Goal: Download file/media

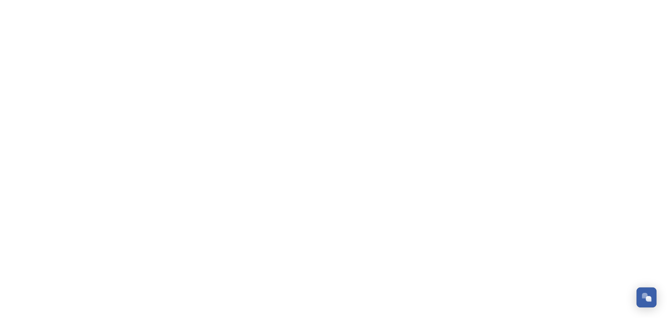
scroll to position [2746, 0]
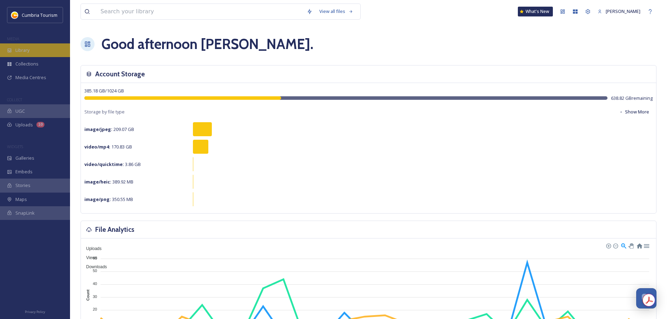
click at [24, 43] on div "Library" at bounding box center [35, 50] width 70 height 14
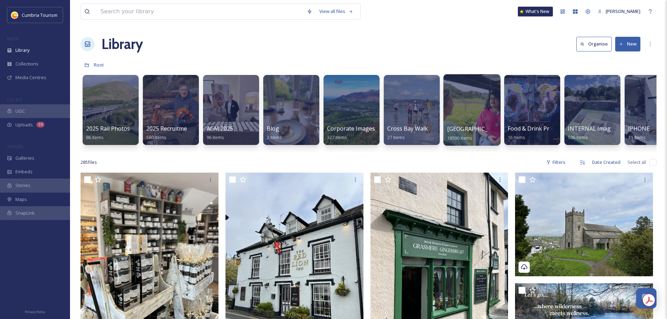
click at [473, 126] on span "[GEOGRAPHIC_DATA]" at bounding box center [475, 129] width 57 height 8
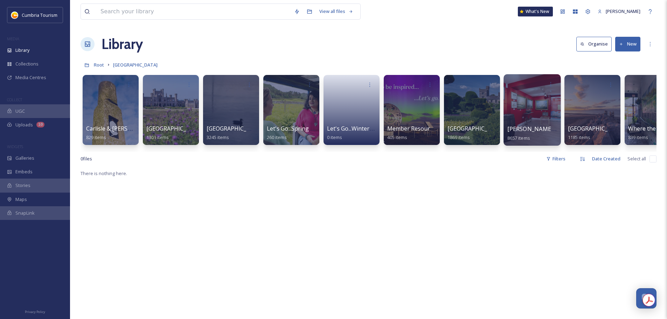
click at [524, 132] on span "[PERSON_NAME] Uploads" at bounding box center [541, 129] width 69 height 8
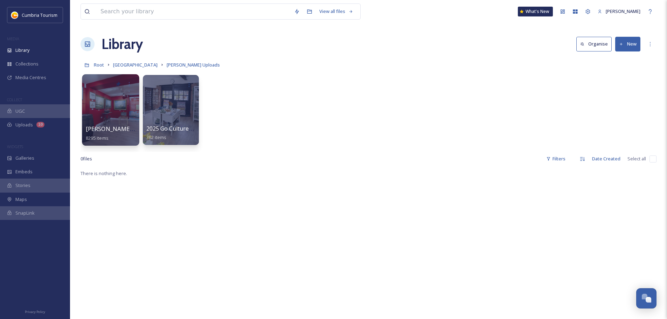
click at [128, 128] on span "[PERSON_NAME] Uploads - [DATE]" at bounding box center [132, 129] width 93 height 8
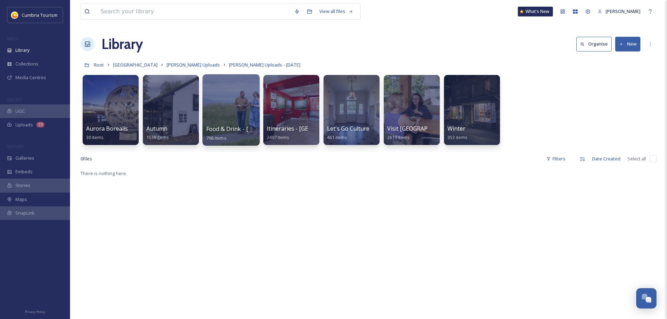
click at [227, 129] on span "Food & Drink - [GEOGRAPHIC_DATA]" at bounding box center [254, 129] width 97 height 8
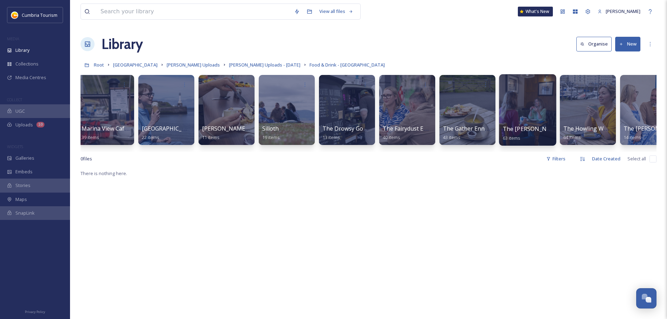
scroll to position [0, 609]
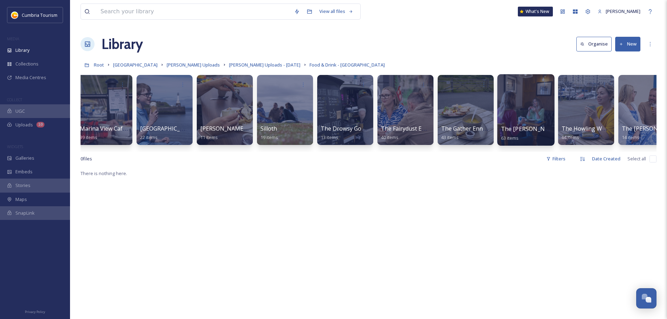
click at [534, 127] on span "The [PERSON_NAME] Arms Brampton" at bounding box center [552, 129] width 102 height 8
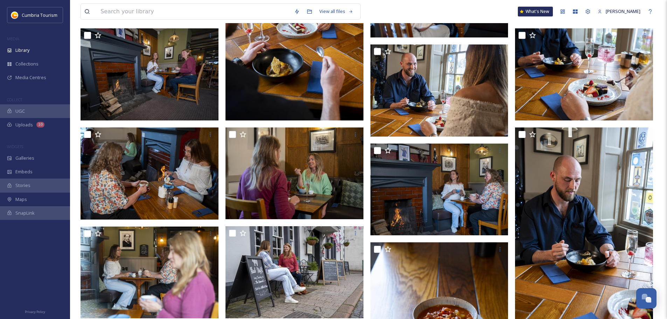
scroll to position [1156, 0]
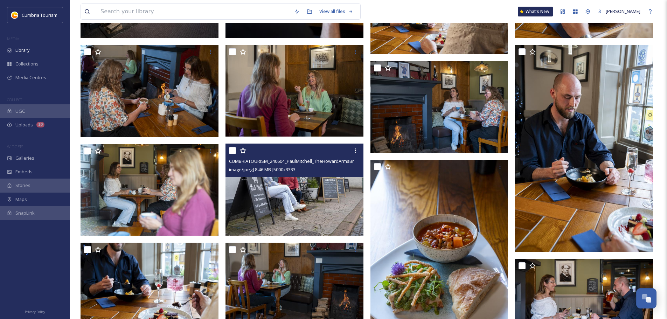
click at [292, 192] on img at bounding box center [295, 190] width 138 height 92
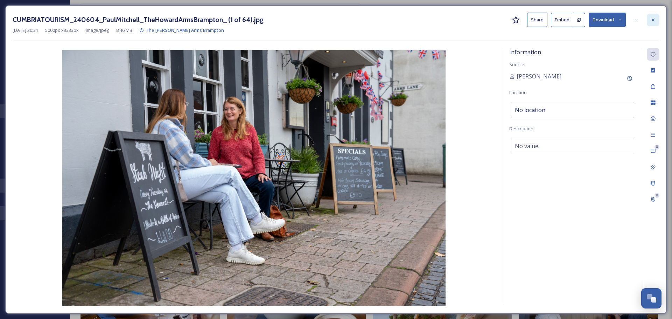
click at [654, 21] on icon at bounding box center [653, 19] width 3 height 3
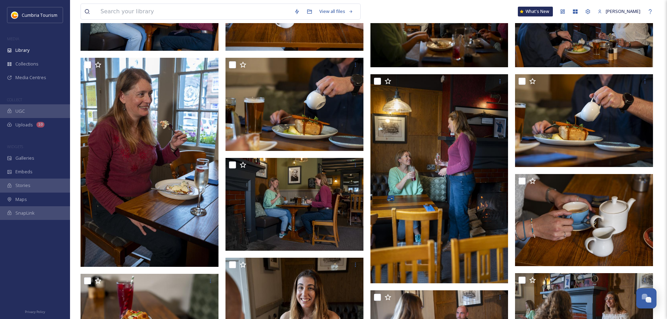
scroll to position [625, 0]
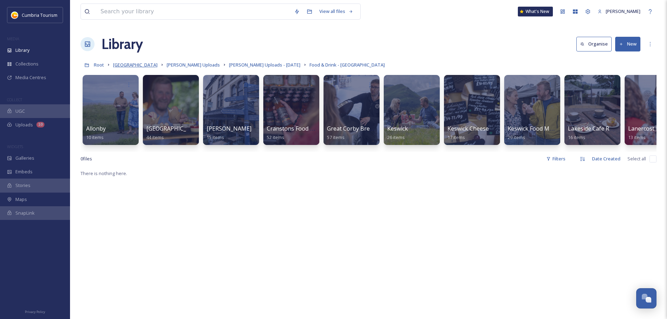
click at [126, 65] on span "[GEOGRAPHIC_DATA]" at bounding box center [135, 65] width 44 height 6
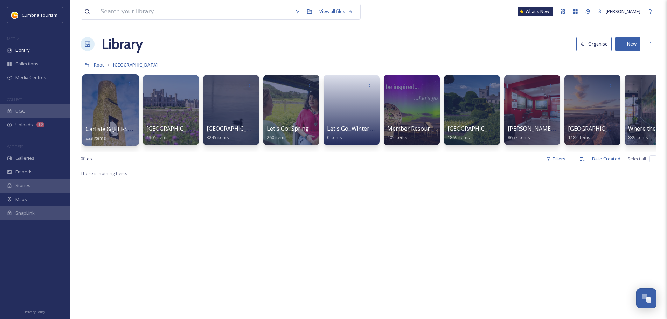
click at [112, 131] on span "Carlisle & [PERSON_NAME]'s Wall" at bounding box center [130, 129] width 89 height 8
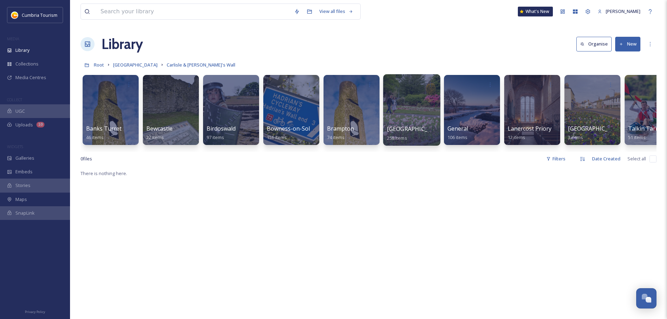
click at [399, 126] on span "[GEOGRAPHIC_DATA]" at bounding box center [415, 129] width 57 height 8
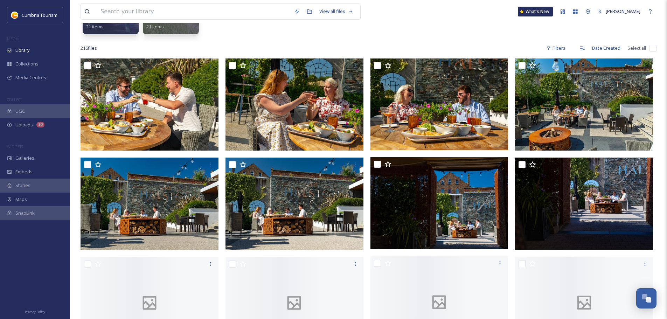
scroll to position [140, 0]
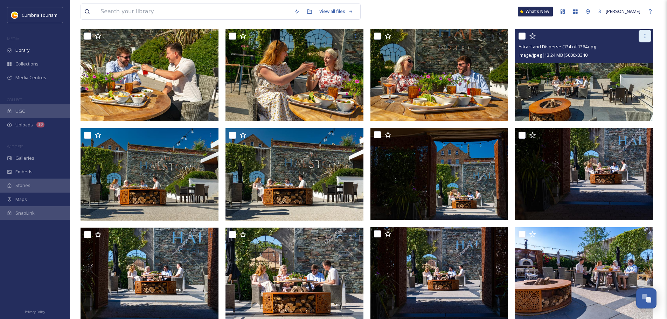
click at [646, 38] on icon at bounding box center [645, 36] width 6 height 6
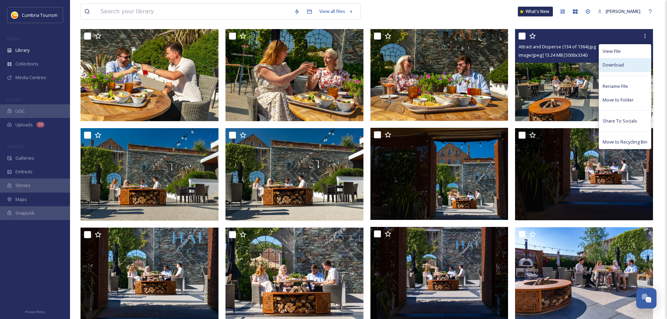
click at [628, 62] on div "Download" at bounding box center [625, 65] width 52 height 14
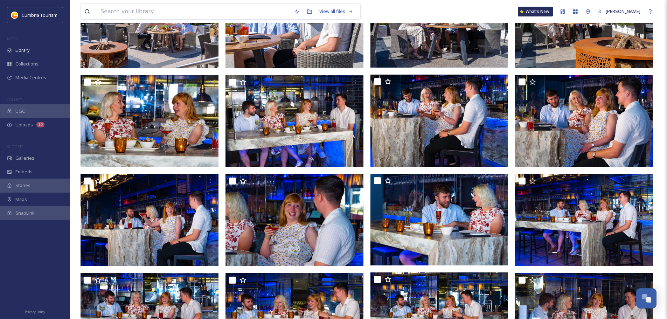
scroll to position [420, 0]
